Goal: Task Accomplishment & Management: Use online tool/utility

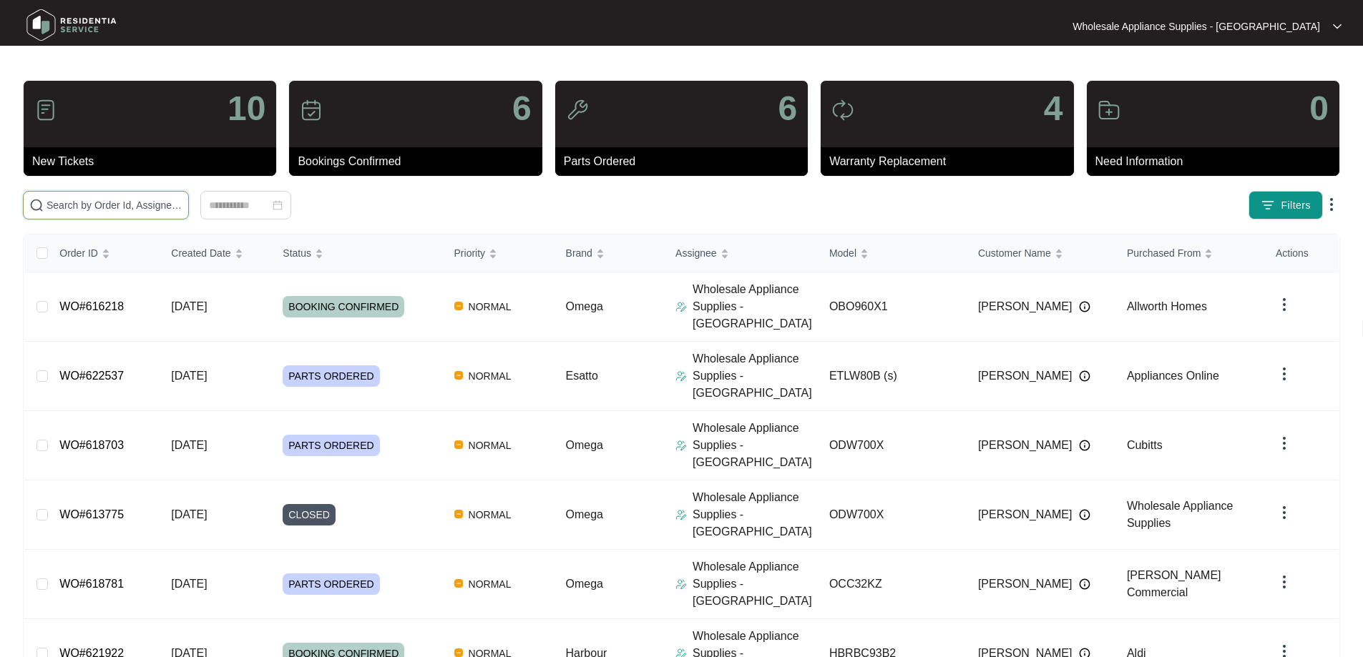
click at [182, 208] on input "text" at bounding box center [114, 205] width 136 height 16
paste input "610520"
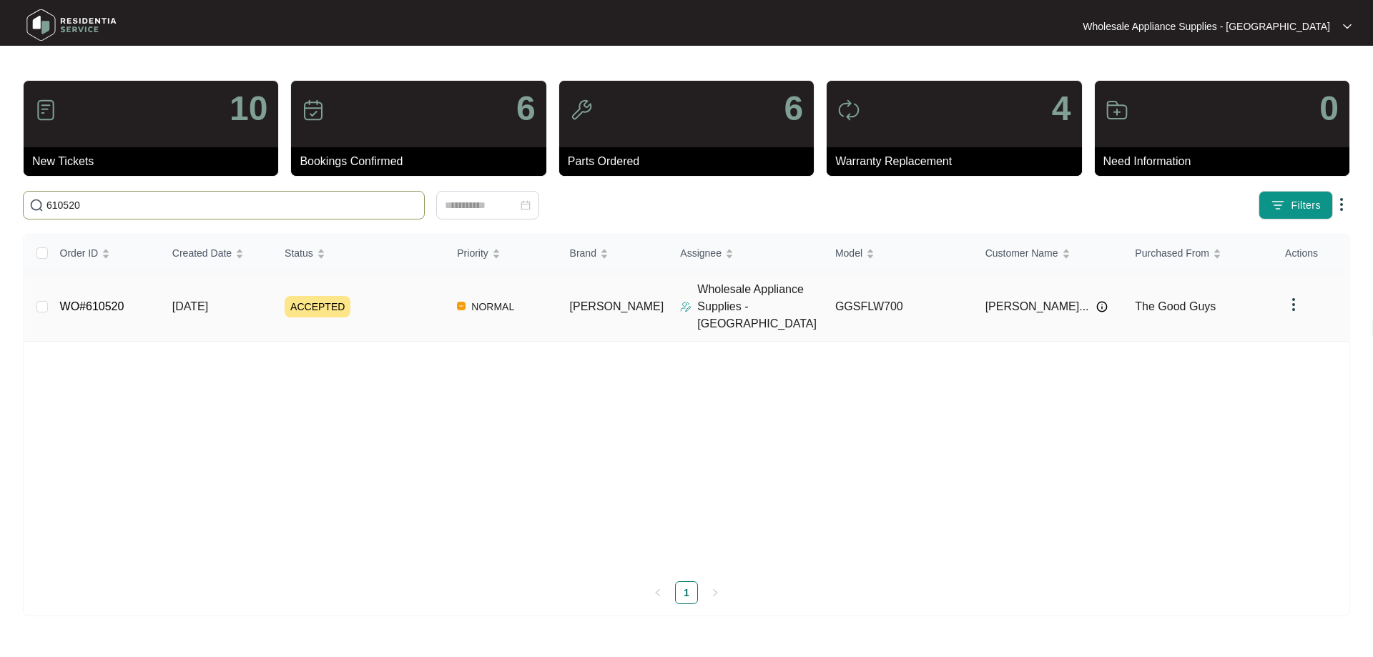
type input "610520"
click at [208, 300] on span "[DATE]" at bounding box center [190, 306] width 36 height 12
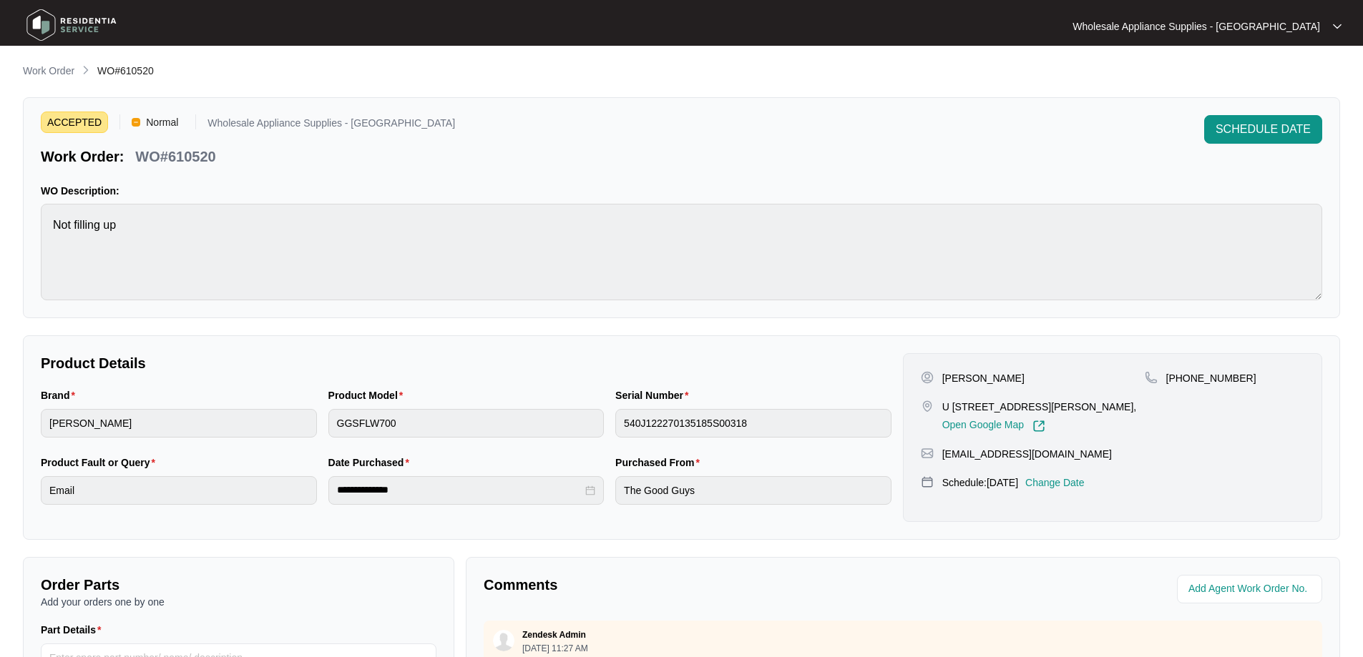
click at [1069, 490] on p "Change Date" at bounding box center [1054, 483] width 59 height 14
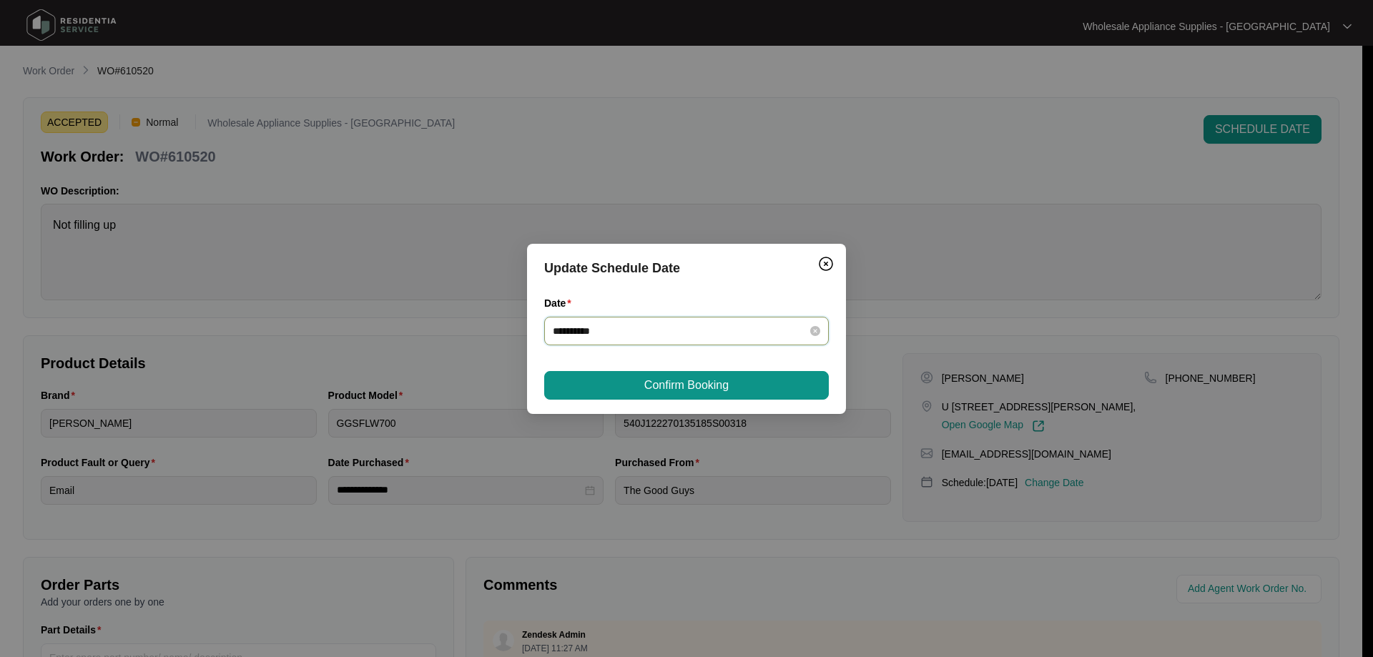
click at [690, 328] on input "**********" at bounding box center [678, 331] width 250 height 16
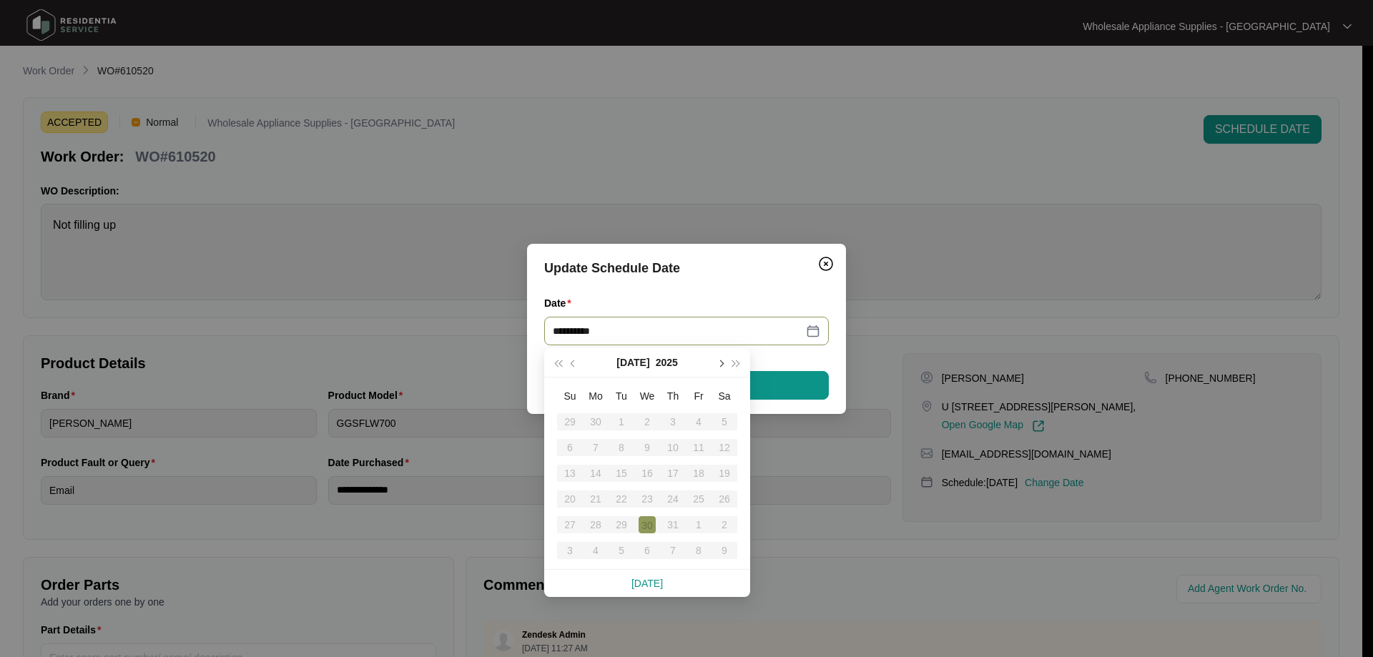
click at [722, 367] on button "button" at bounding box center [720, 362] width 16 height 29
type input "**********"
click at [645, 471] on div "13" at bounding box center [647, 473] width 17 height 17
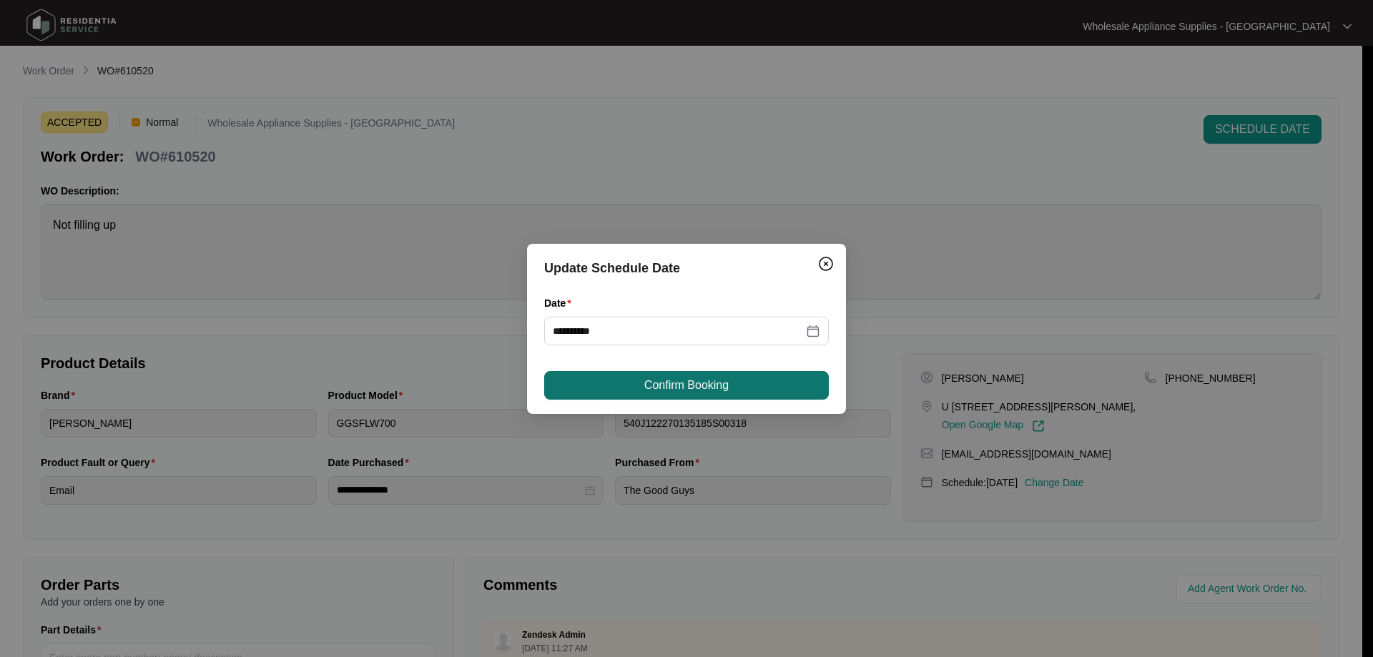
click at [702, 378] on span "Confirm Booking" at bounding box center [686, 385] width 84 height 17
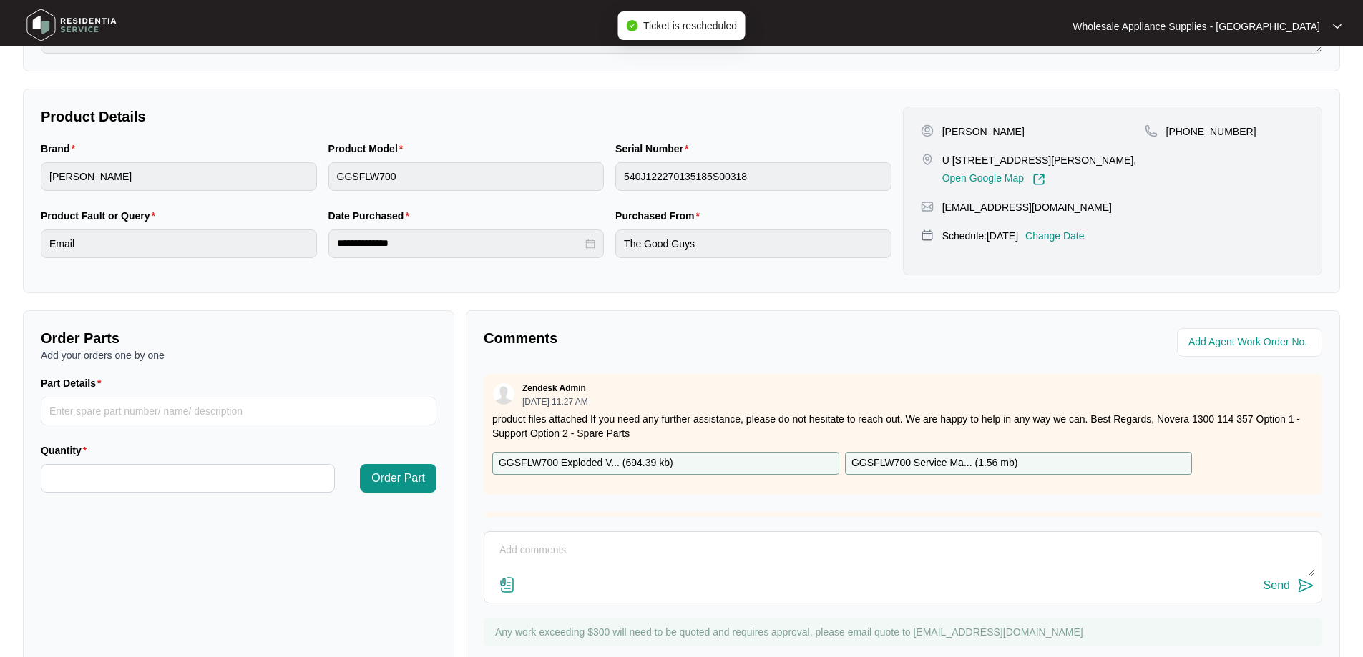
scroll to position [292, 0]
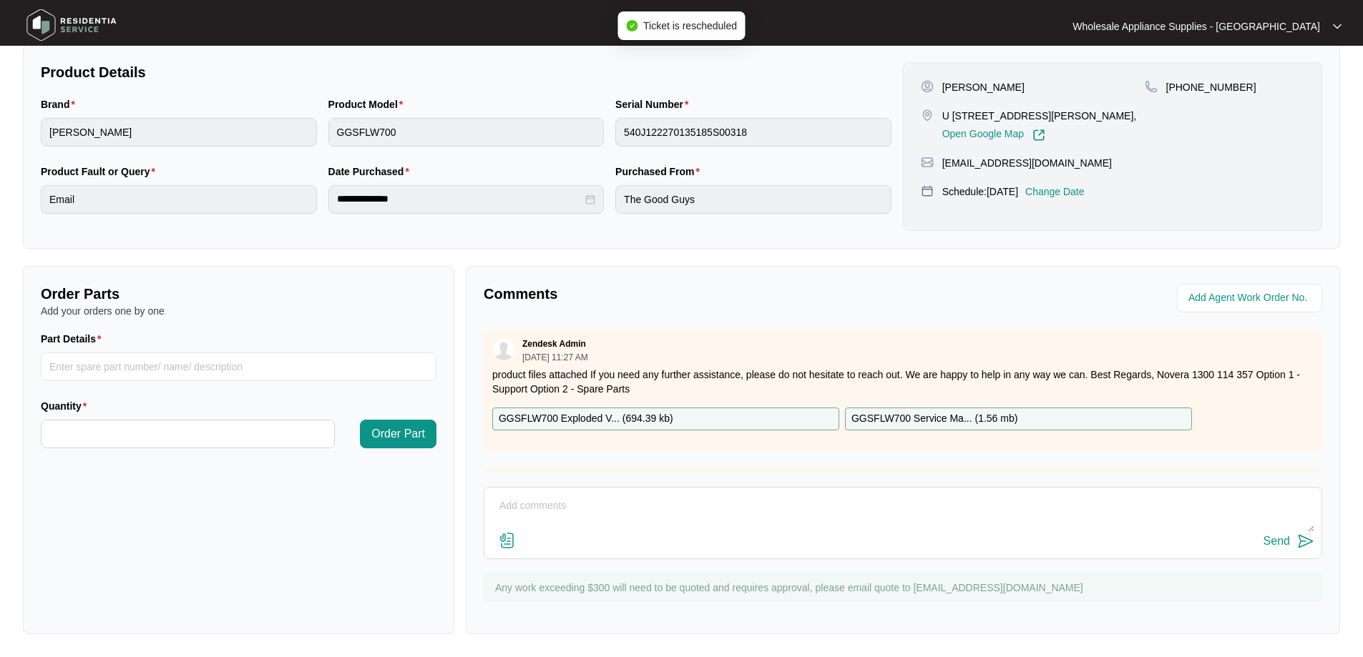
click at [721, 513] on textarea at bounding box center [902, 513] width 823 height 37
paste textarea "Hi Team, Can I have the following sent to [STREET_ADDRESS]"
click at [851, 519] on textarea "Hi Team, Can I have the following sent to [STREET_ADDRESS]" at bounding box center [902, 513] width 823 height 37
paste textarea "PUMP SP10324"
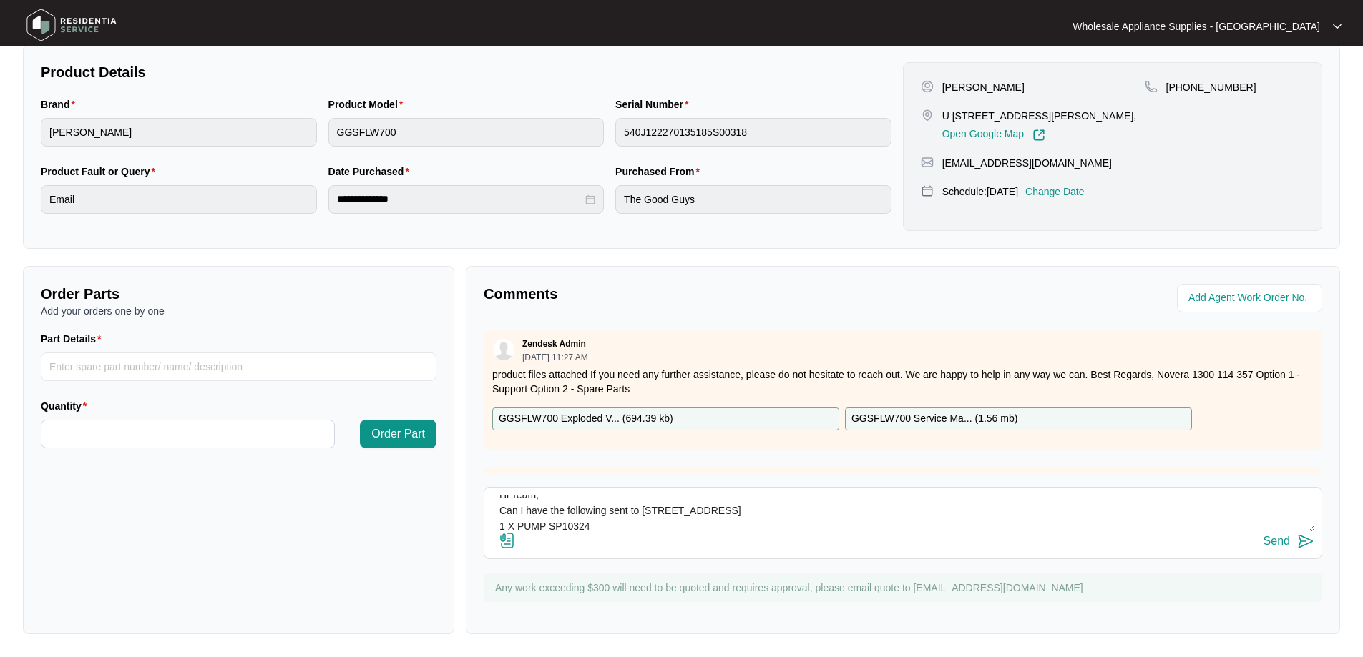
scroll to position [26, 0]
type textarea "Hi Team, Can I have the following sent to [STREET_ADDRESS] 1 X PUMP SP10324 Tha…"
click at [1278, 538] on div "Send" at bounding box center [1276, 541] width 26 height 13
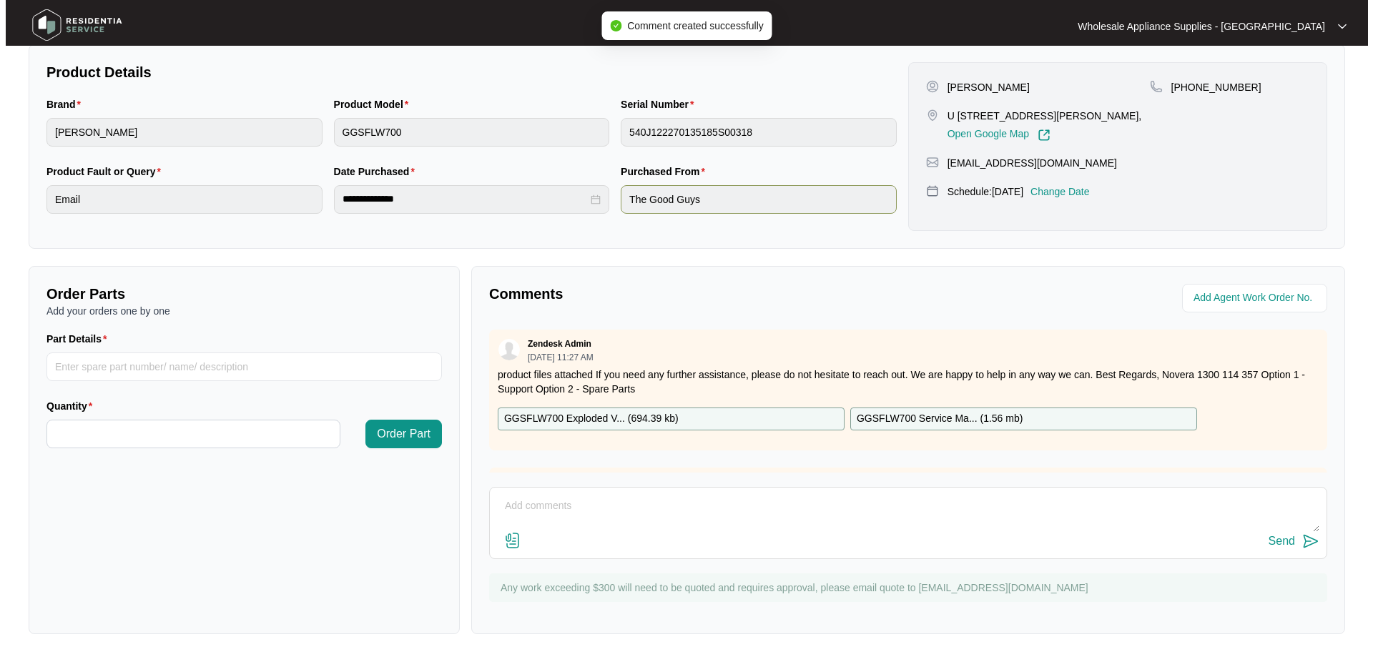
scroll to position [0, 0]
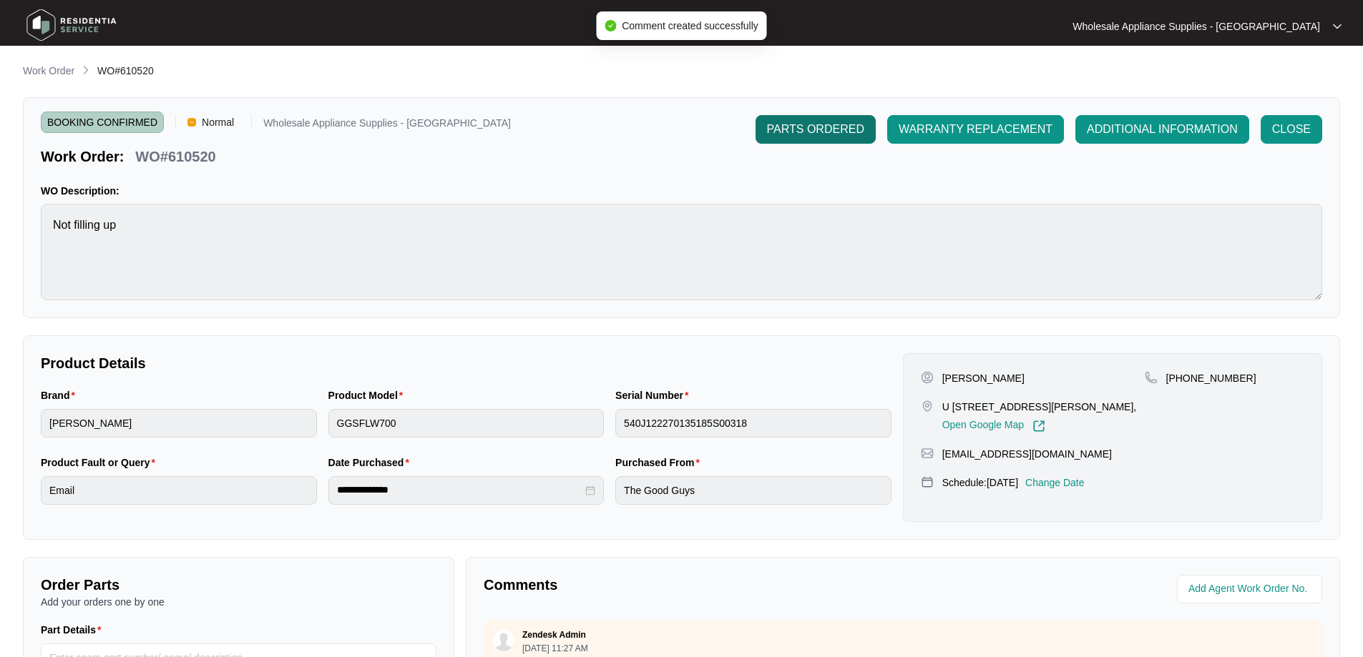
click at [805, 127] on span "PARTS ORDERED" at bounding box center [815, 129] width 97 height 17
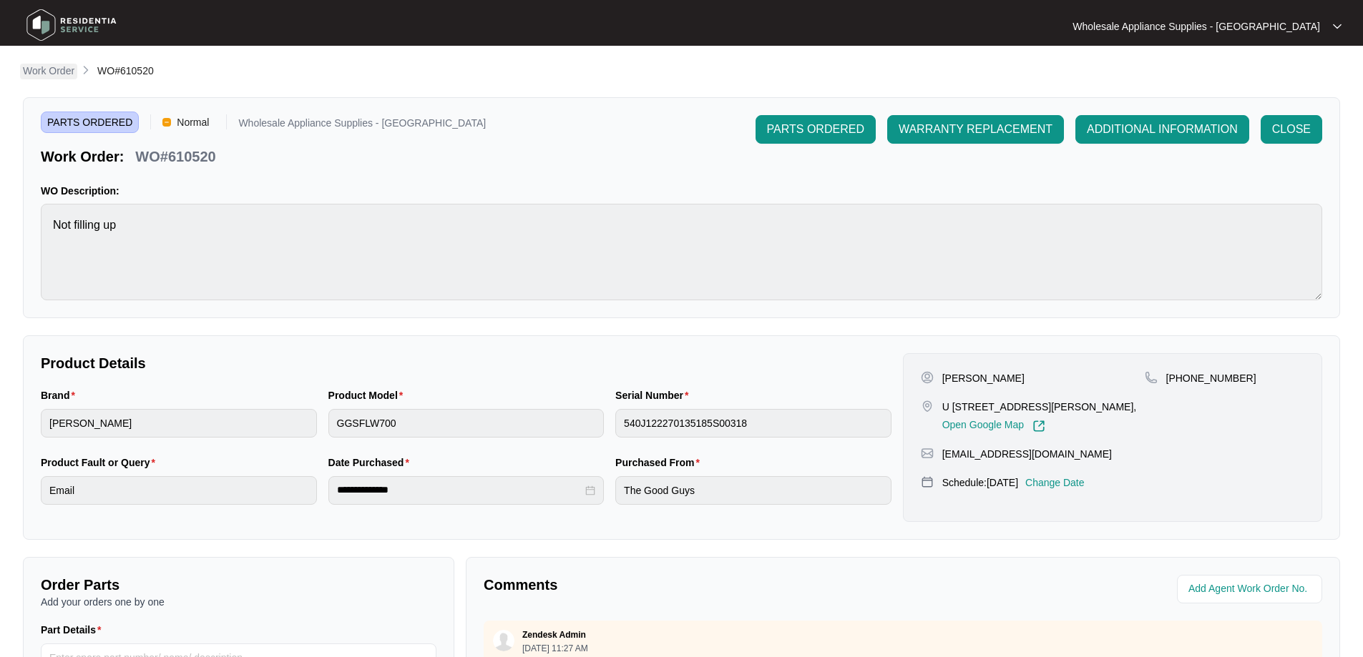
click at [54, 77] on p "Work Order" at bounding box center [48, 71] width 51 height 14
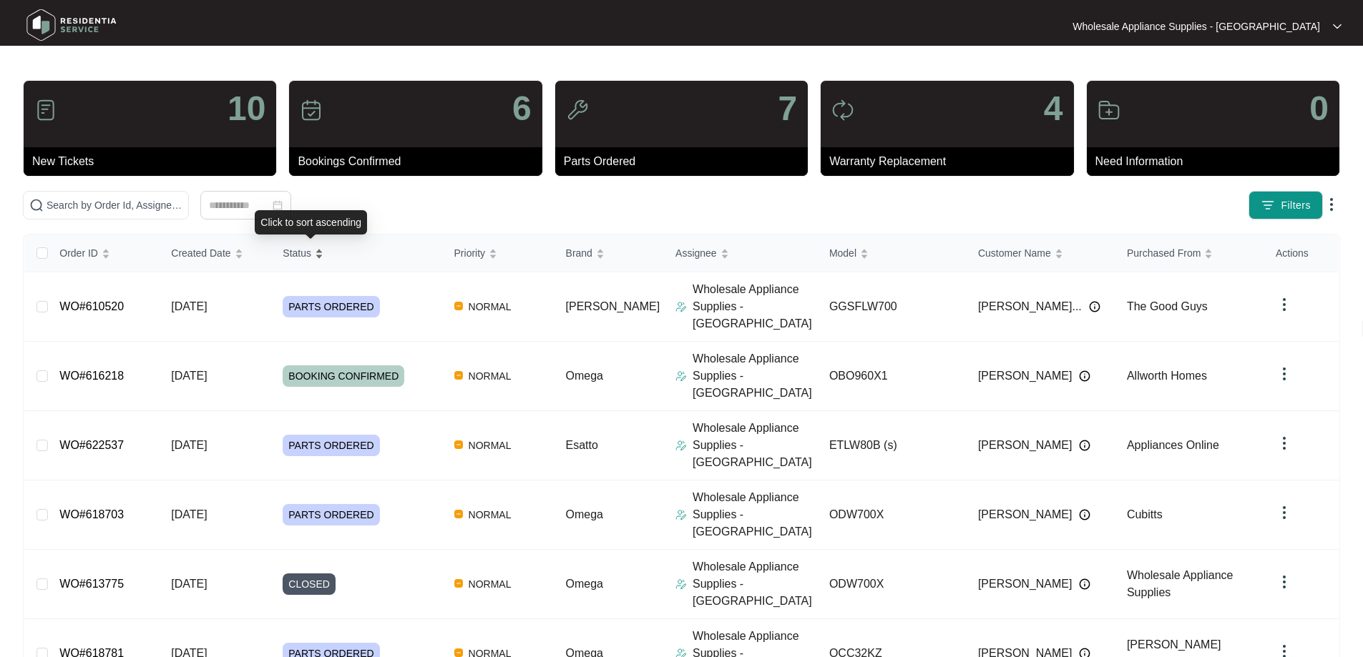
click at [304, 252] on span "Status" at bounding box center [297, 253] width 29 height 16
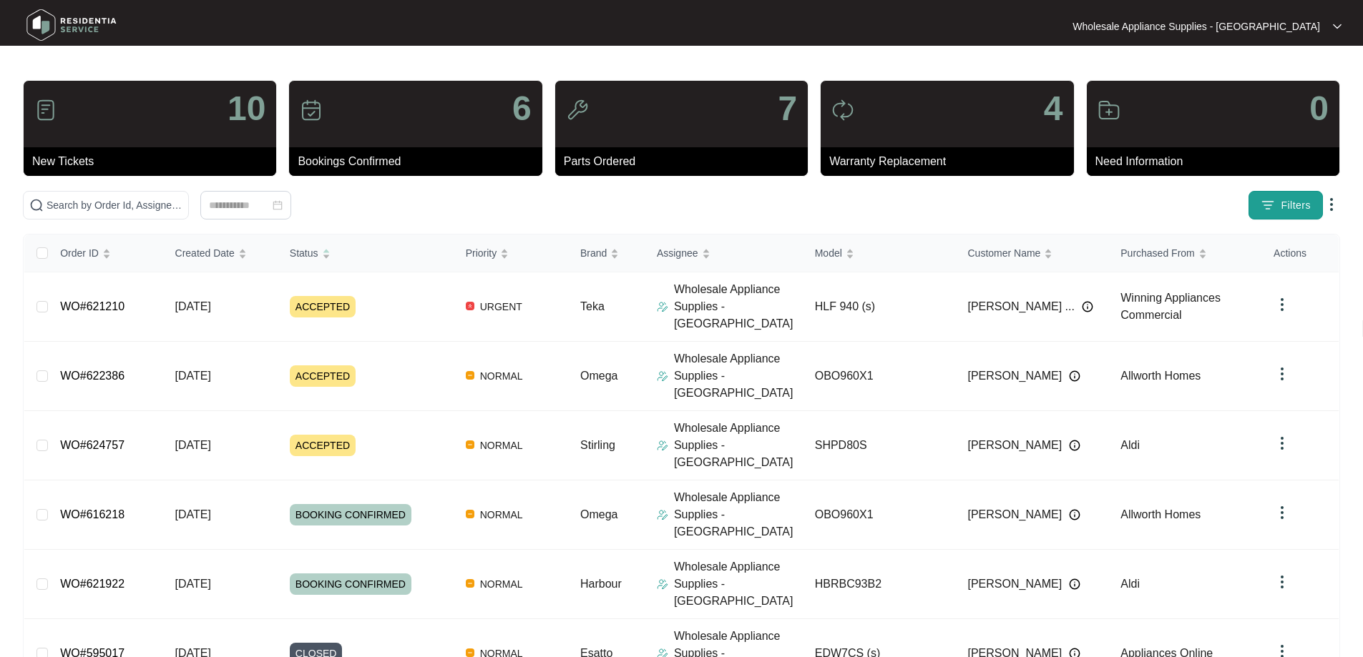
click at [1300, 210] on span "Filters" at bounding box center [1295, 205] width 30 height 15
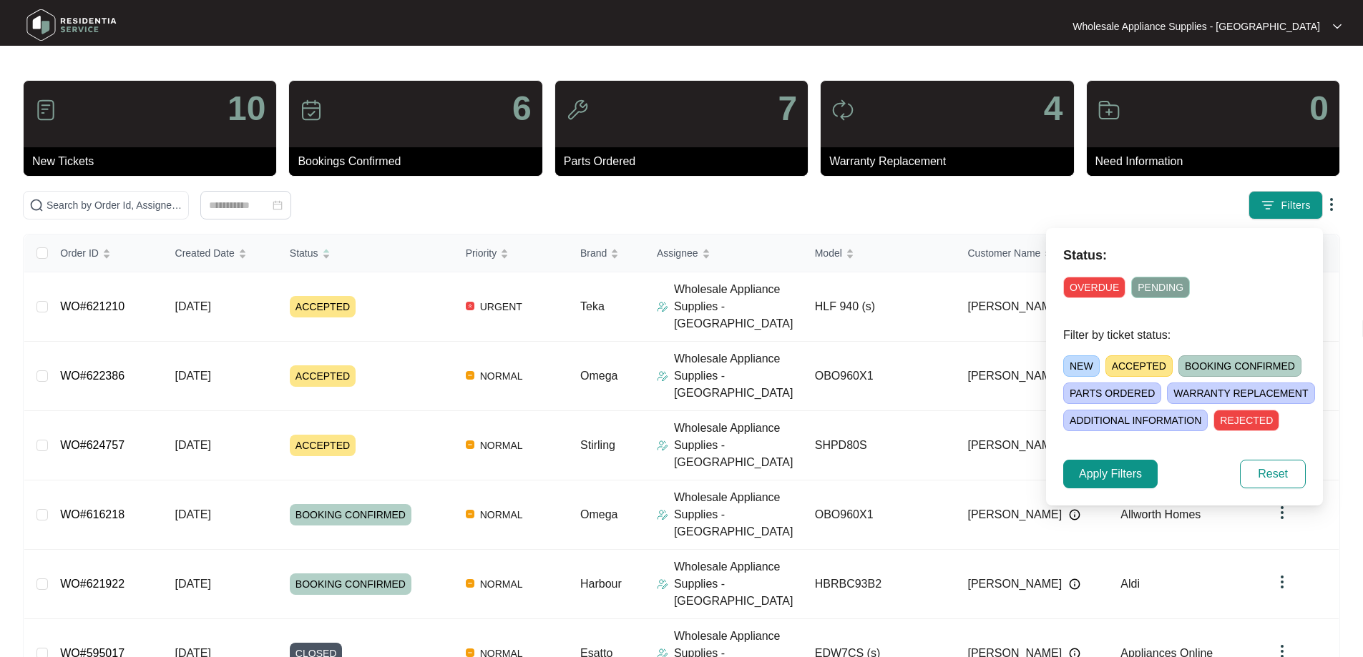
click at [1131, 365] on span "ACCEPTED" at bounding box center [1138, 365] width 67 height 21
click at [1111, 481] on span "Apply Filters" at bounding box center [1110, 474] width 63 height 17
